Goal: Task Accomplishment & Management: Manage account settings

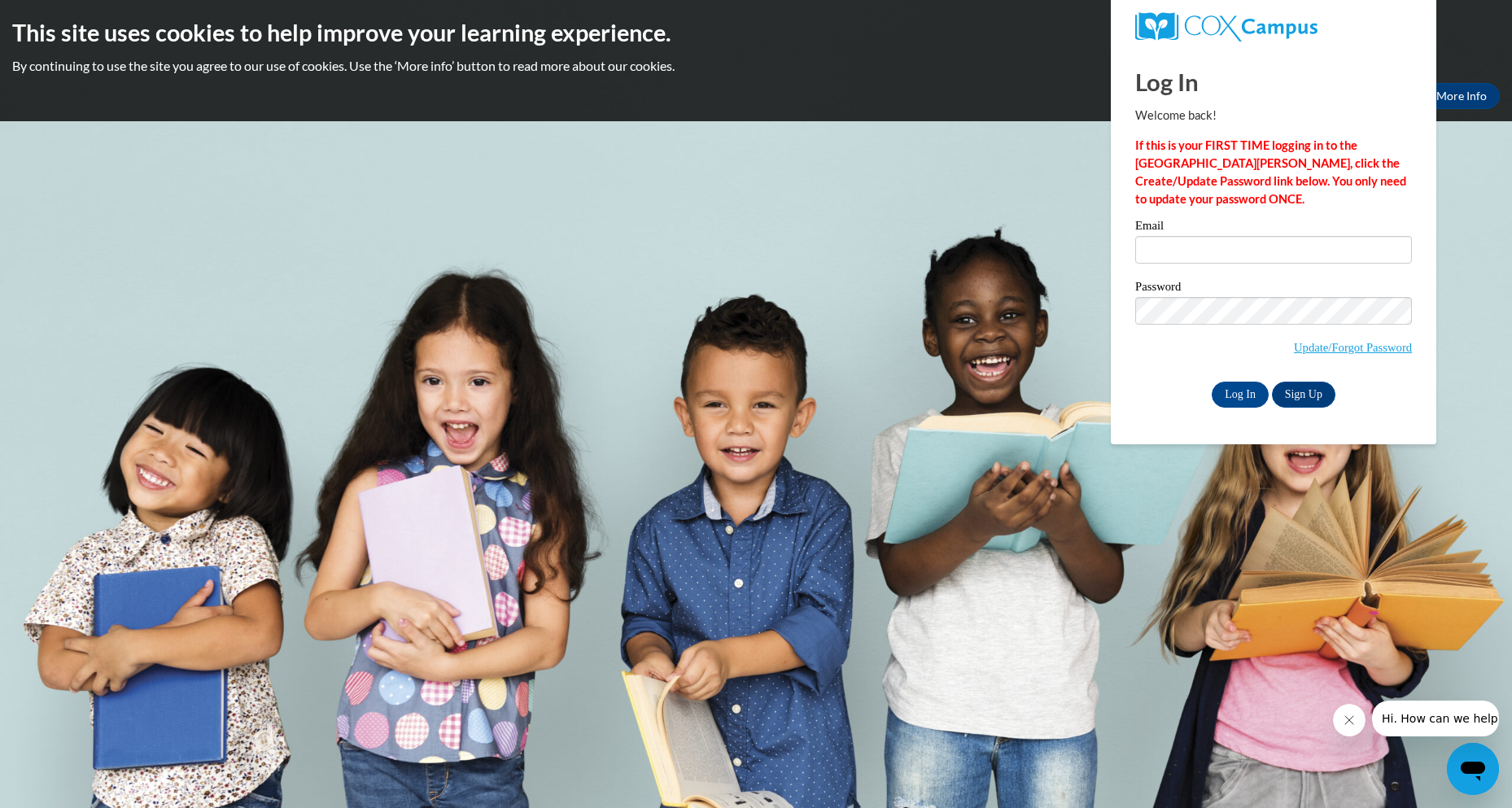
click at [1079, 348] on body "This site uses cookies to help improve your learning experience. By continuing …" at bounding box center [756, 404] width 1512 height 808
click at [1268, 242] on input "Email" at bounding box center [1274, 249] width 276 height 28
type input "[EMAIL_ADDRESS][DOMAIN_NAME]"
click at [1212, 382] on input "Log In" at bounding box center [1241, 394] width 57 height 26
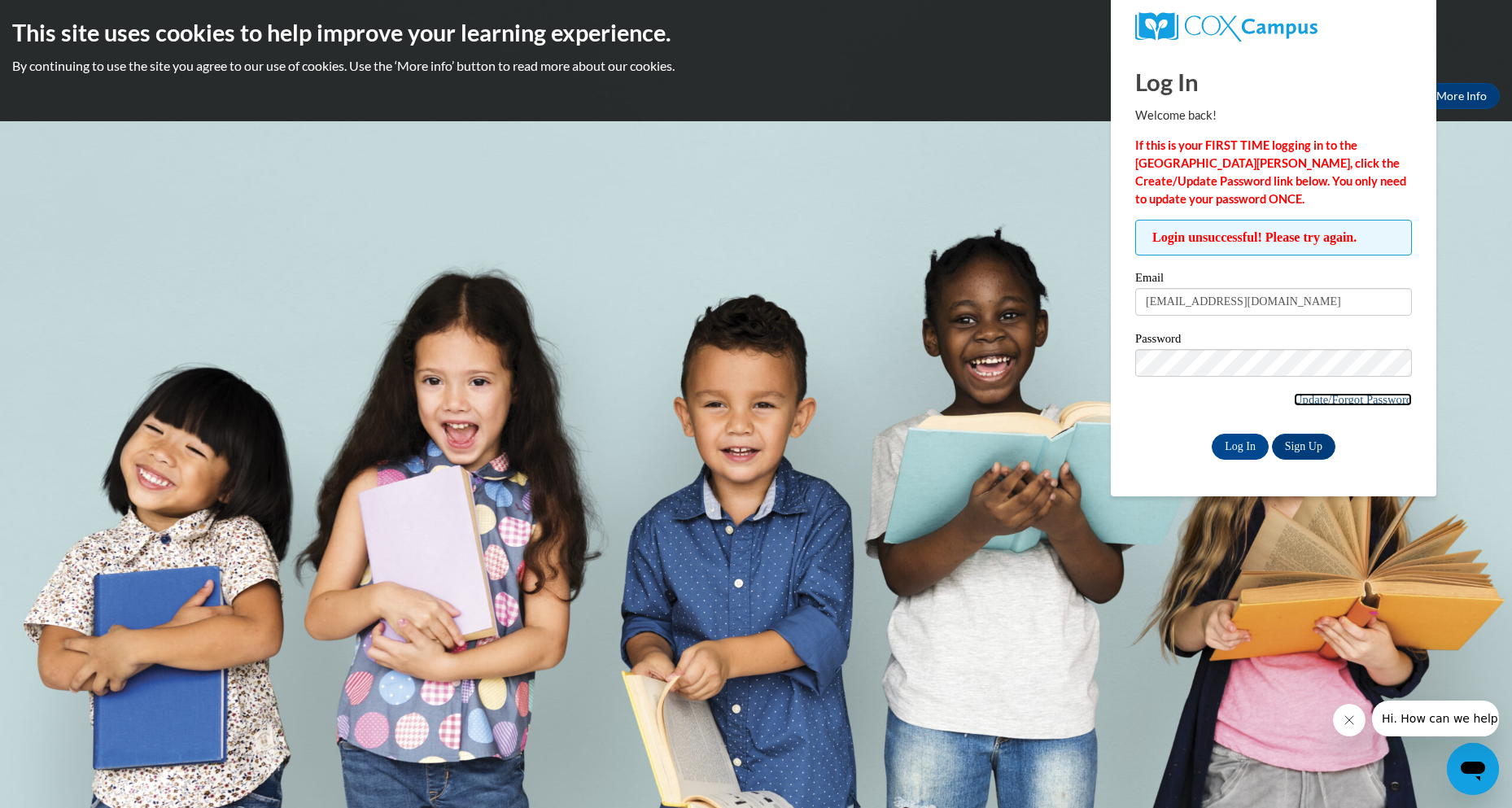
click at [1337, 402] on link "Update/Forgot Password" at bounding box center [1353, 399] width 118 height 13
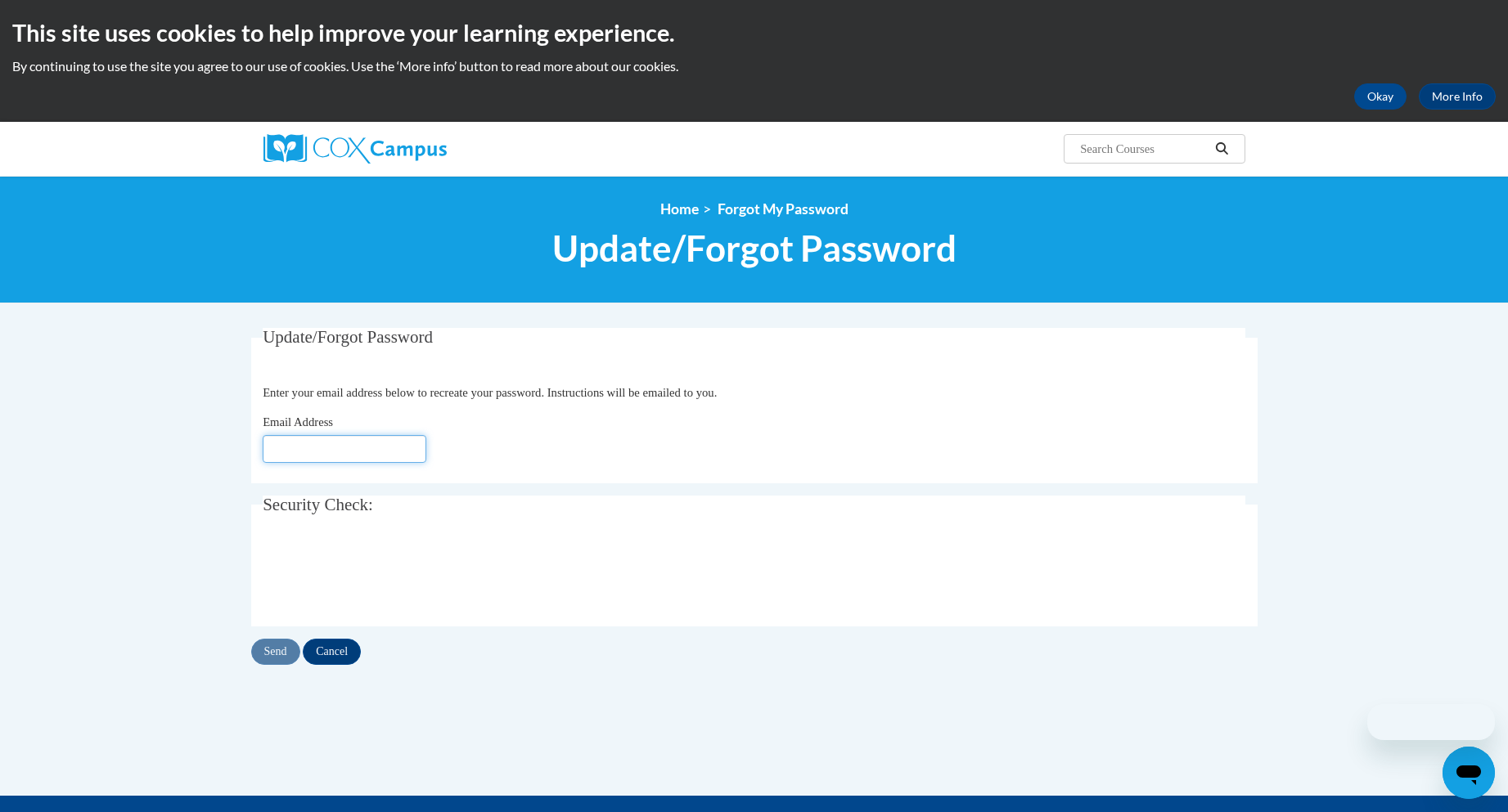
click at [349, 450] on input "Email Address" at bounding box center [344, 449] width 163 height 28
type input "[EMAIL_ADDRESS][DOMAIN_NAME]"
click at [281, 650] on input "Send" at bounding box center [276, 652] width 49 height 26
